Goal: Task Accomplishment & Management: Manage account settings

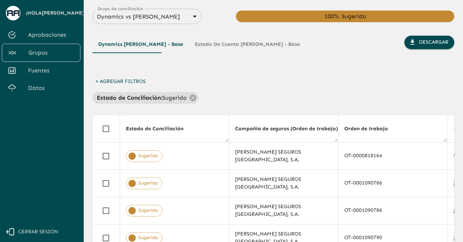
drag, startPoint x: 462, startPoint y: 100, endPoint x: 462, endPoint y: 23, distance: 77.5
click at [462, 23] on main "Grupo de conciliación Dynamics vs [PERSON_NAME] 68a4fa31dcf0943ad4a1d1ca Grupo …" at bounding box center [273, 121] width 379 height 242
click at [41, 229] on span "Cerrar sesión" at bounding box center [38, 231] width 40 height 9
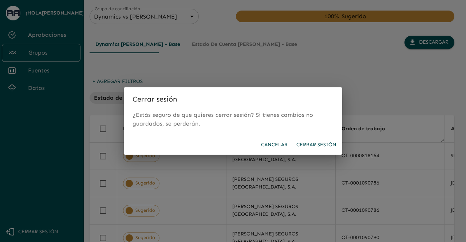
click at [315, 147] on button "Cerrar sesión" at bounding box center [316, 144] width 46 height 13
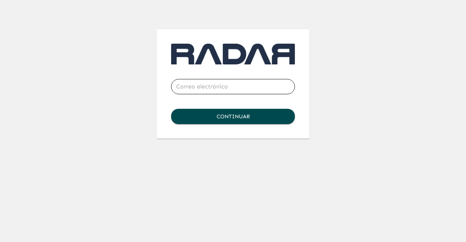
type input "[EMAIL_ADDRESS][DOMAIN_NAME]"
